Goal: Use online tool/utility: Utilize a website feature to perform a specific function

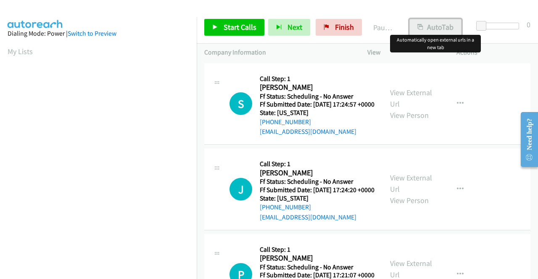
click at [450, 27] on button "AutoTab" at bounding box center [435, 27] width 52 height 17
click at [211, 26] on link "Start Calls" at bounding box center [234, 27] width 60 height 17
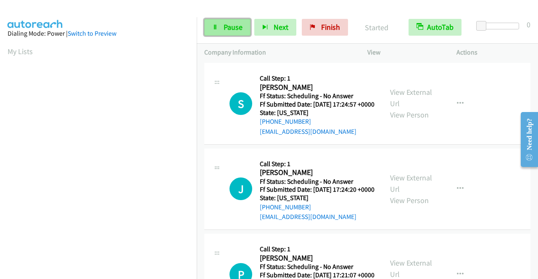
click at [222, 25] on link "Pause" at bounding box center [227, 27] width 46 height 17
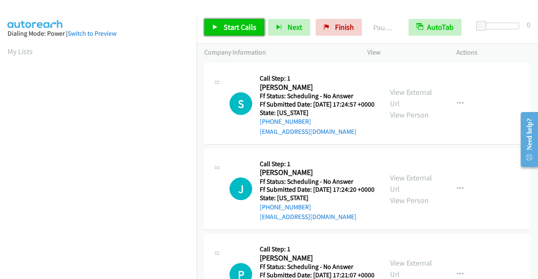
click at [222, 25] on link "Start Calls" at bounding box center [234, 27] width 60 height 17
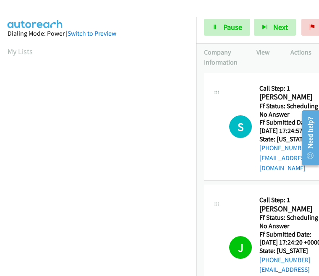
click at [134, 46] on section "My Lists" at bounding box center [98, 51] width 181 height 11
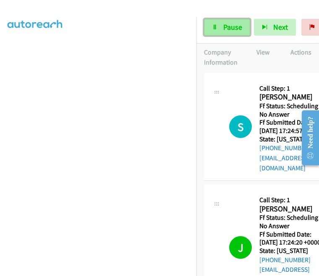
click at [219, 26] on link "Pause" at bounding box center [227, 27] width 46 height 17
